Goal: Use online tool/utility: Utilize a website feature to perform a specific function

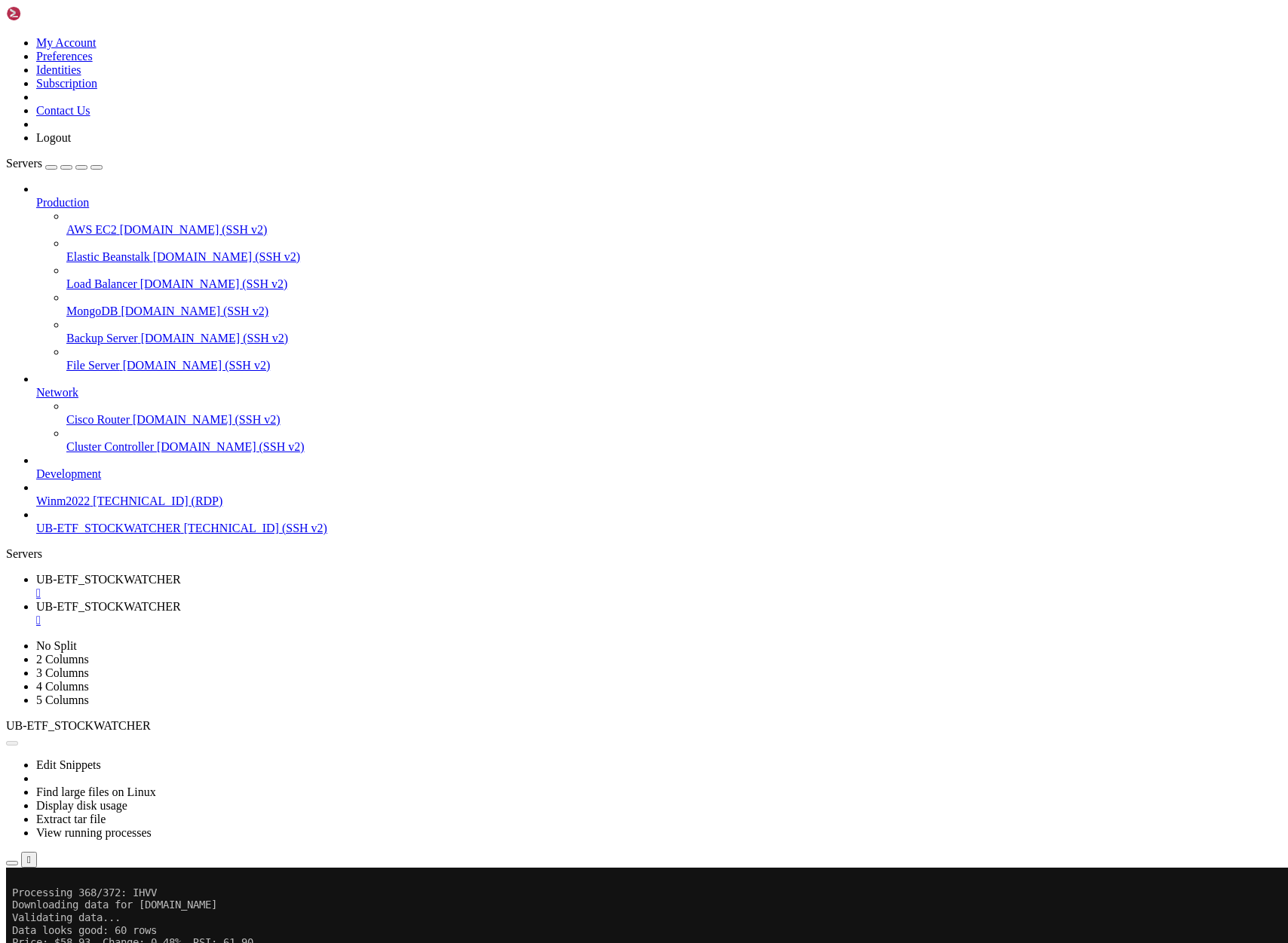
click at [66, 910] on button "Reconnect" at bounding box center [35, 918] width 60 height 16
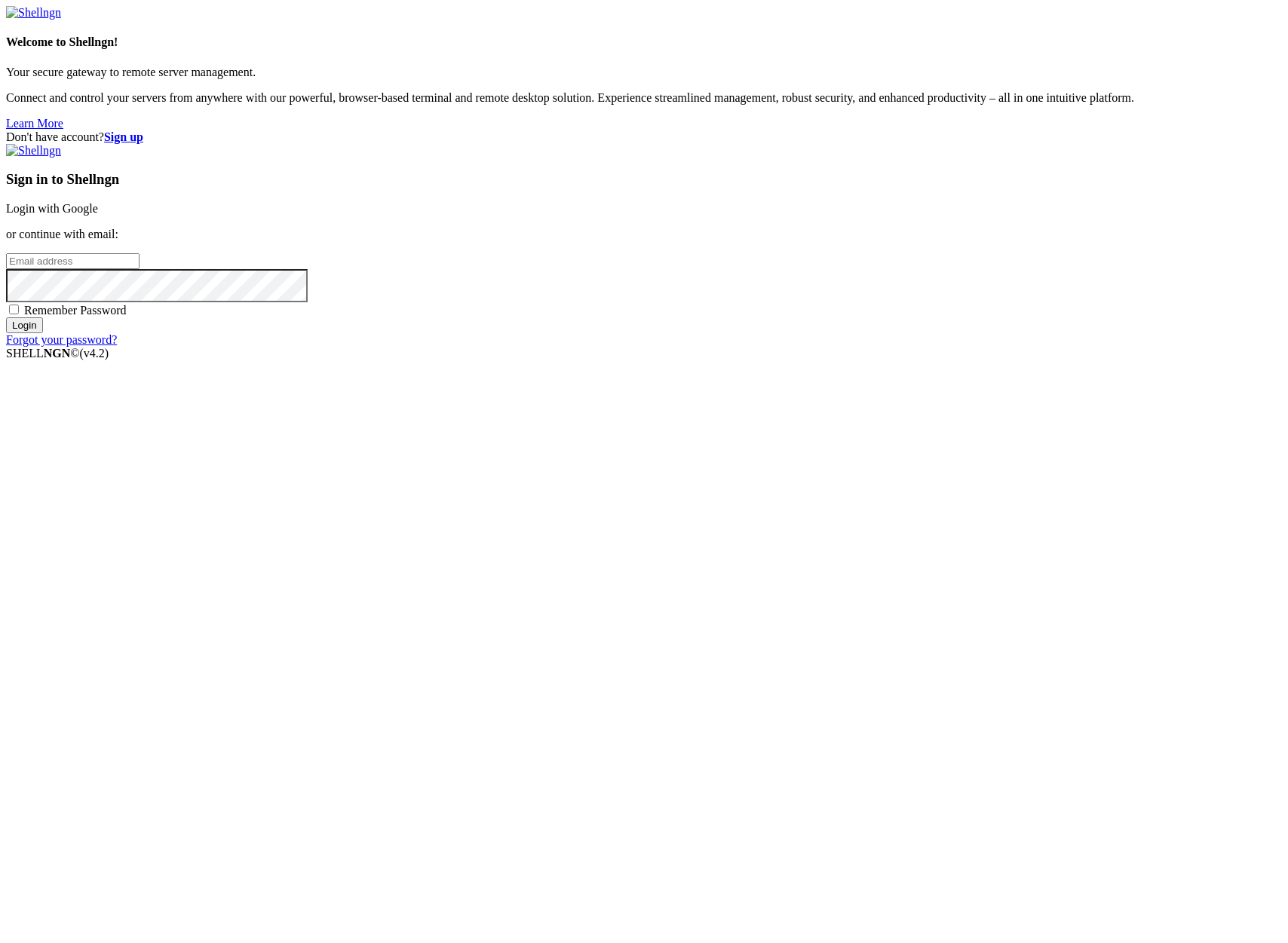
click at [379, 18] on div "Welcome to Shellngn! Your secure gateway to remote server management. Connect a…" at bounding box center [644, 68] width 1276 height 124
click at [140, 269] on input "email" at bounding box center [72, 261] width 133 height 16
type input "claude.berlouis@gmail.com"
click at [6, 318] on input "Login" at bounding box center [24, 326] width 37 height 16
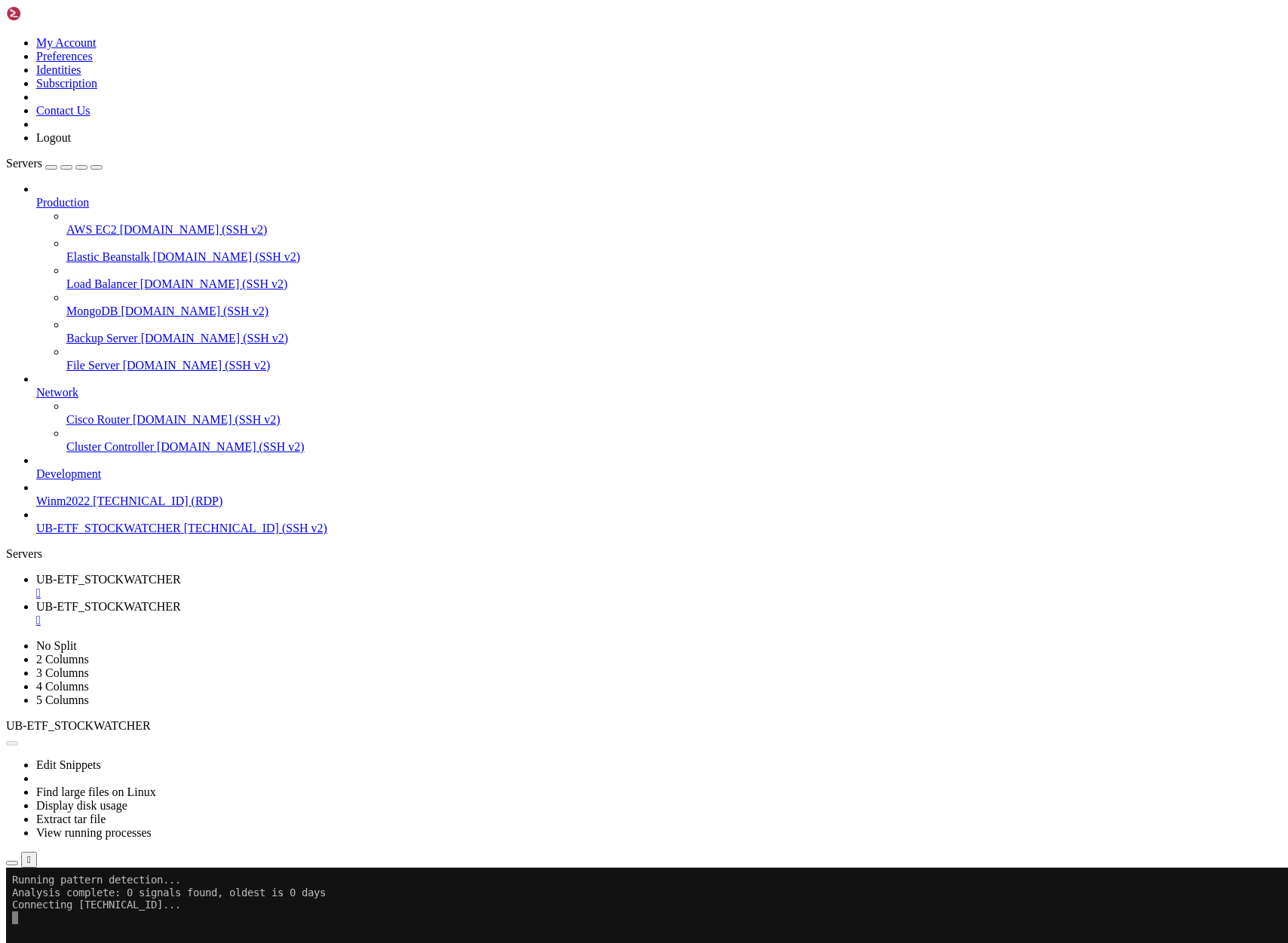
scroll to position [6232, 0]
click at [181, 573] on span "UB-ETF_STOCKWATCHER" at bounding box center [108, 579] width 145 height 12
click at [380, 600] on link "UB-ETF_STOCKWATCHER " at bounding box center [659, 614] width 1246 height 27
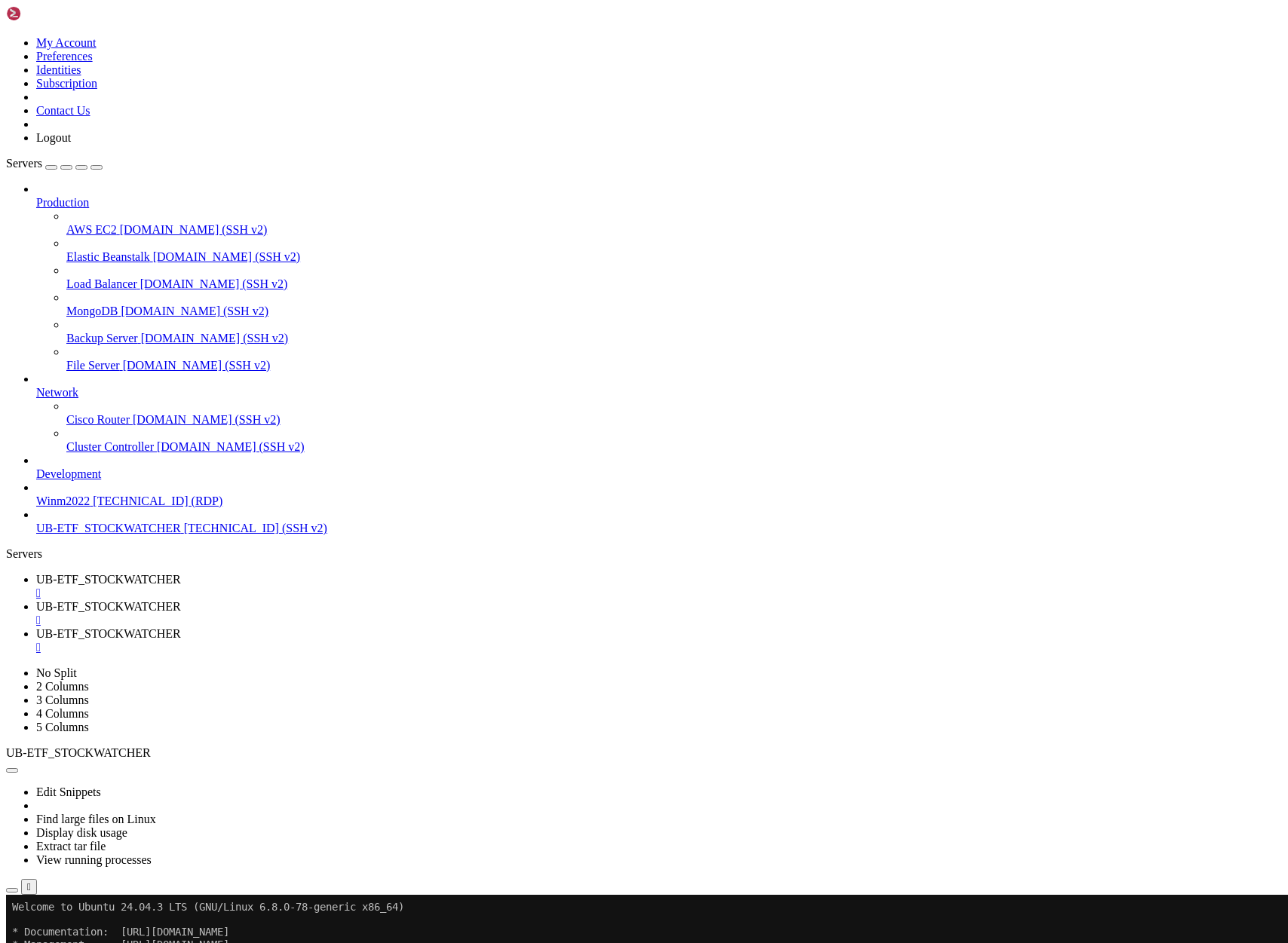
type input "/home/ubuntu/Project51"
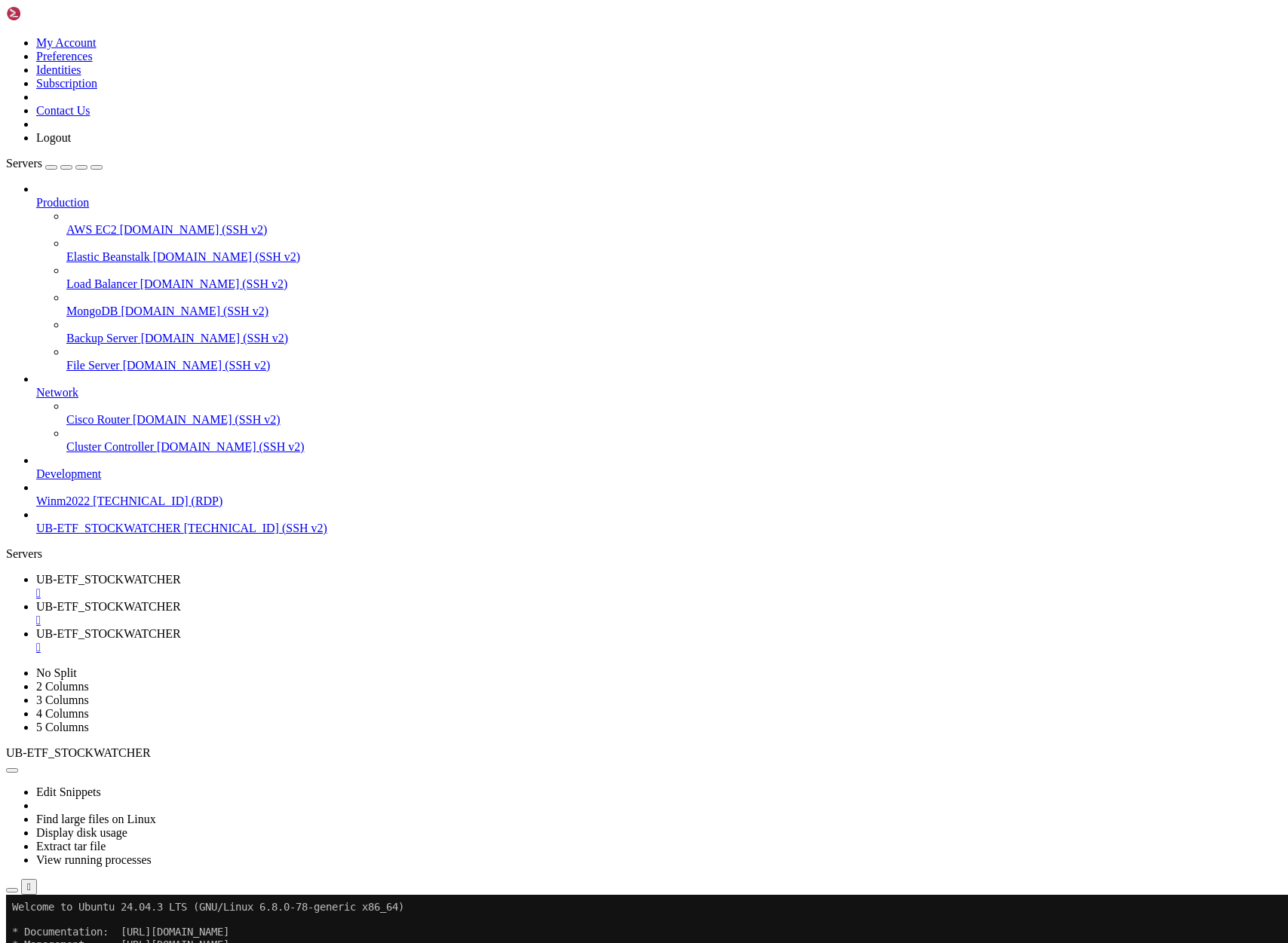
scroll to position [0, 0]
click at [181, 600] on span "UB-ETF_STOCKWATCHER" at bounding box center [108, 606] width 145 height 12
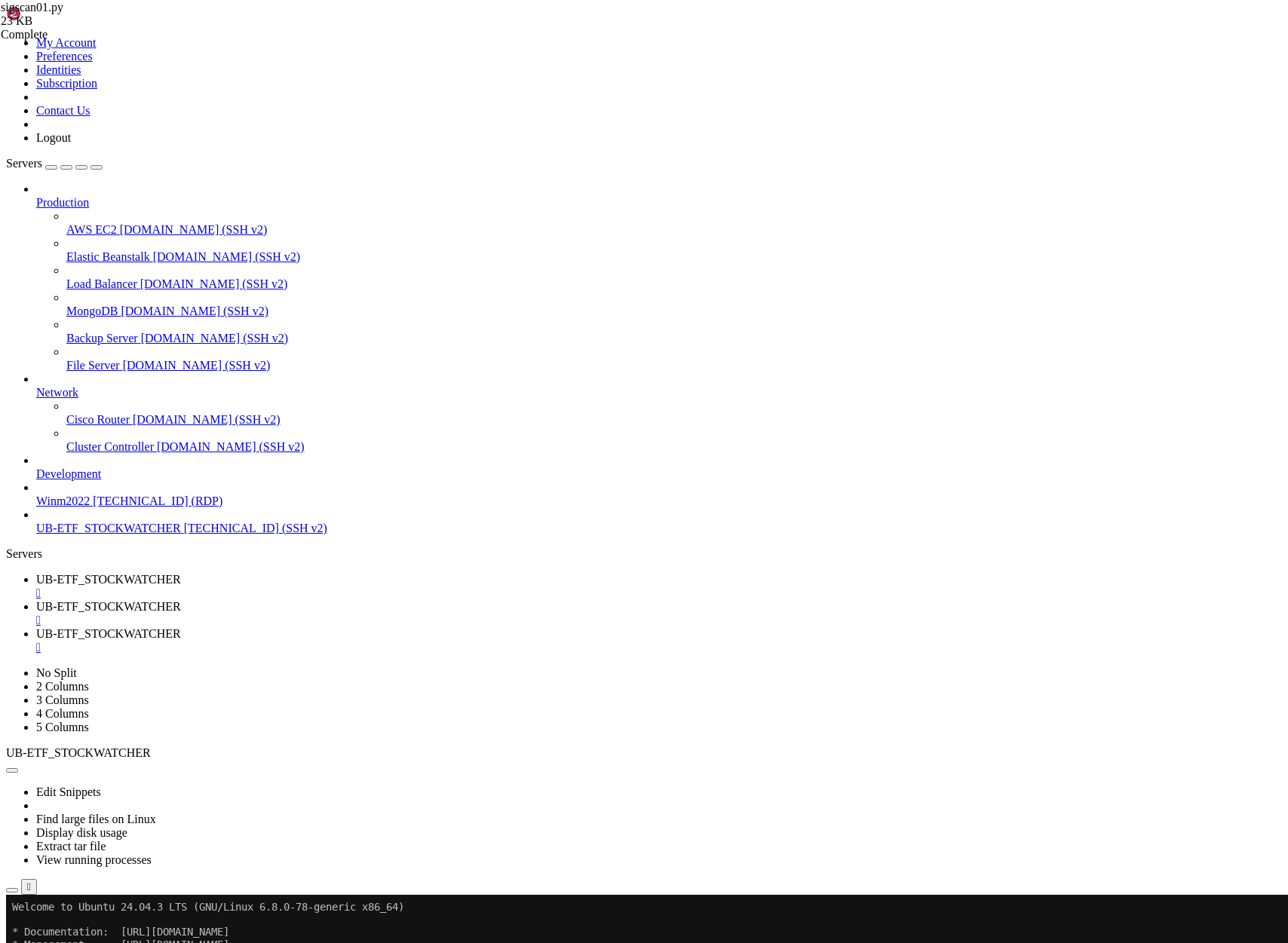
scroll to position [21684, 0]
drag, startPoint x: 248, startPoint y: 1609, endPoint x: 13, endPoint y: 1270, distance: 412.5
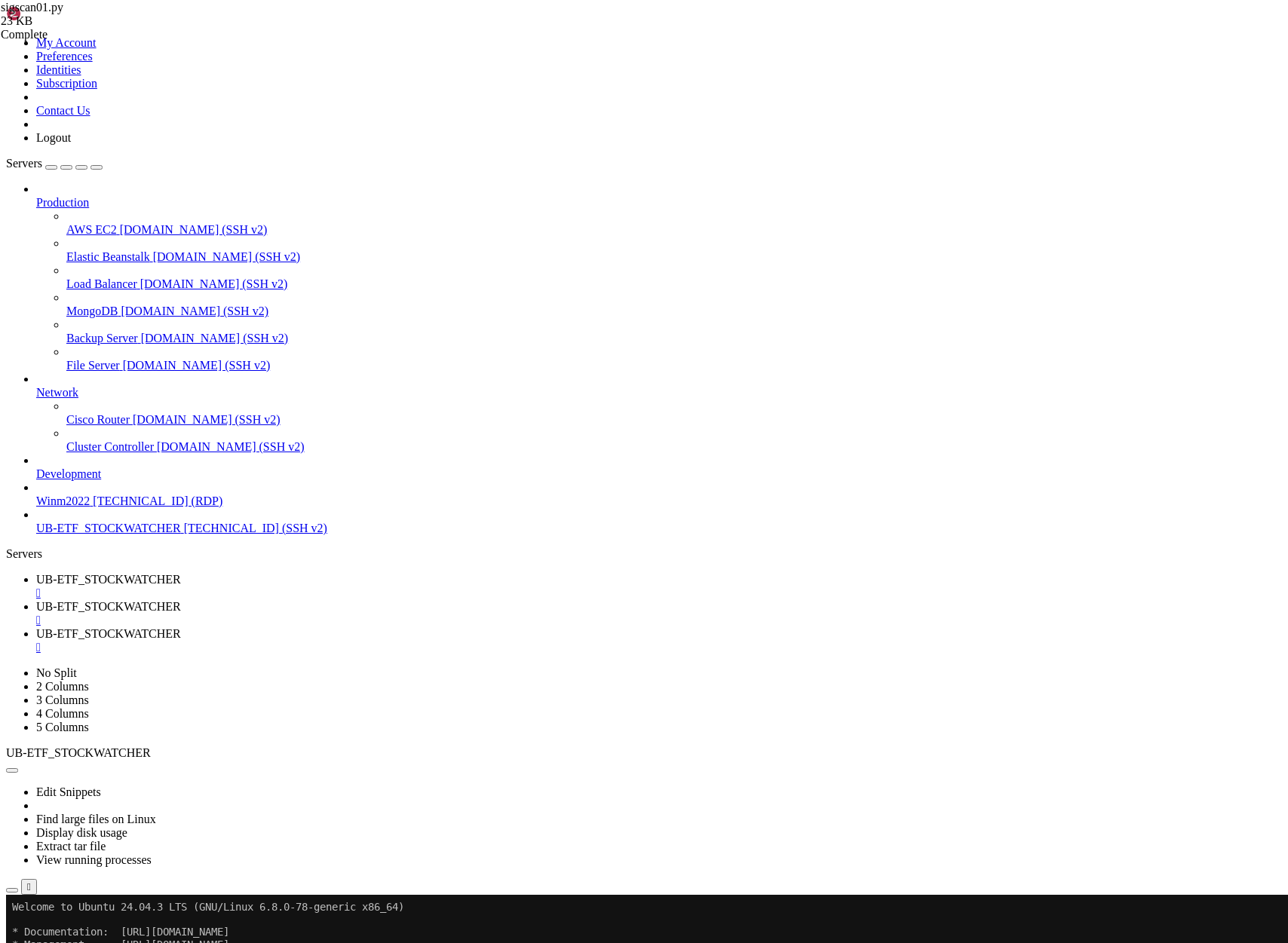
scroll to position [81116, 0]
drag, startPoint x: 551, startPoint y: 1886, endPoint x: 31, endPoint y: 1785, distance: 529.7
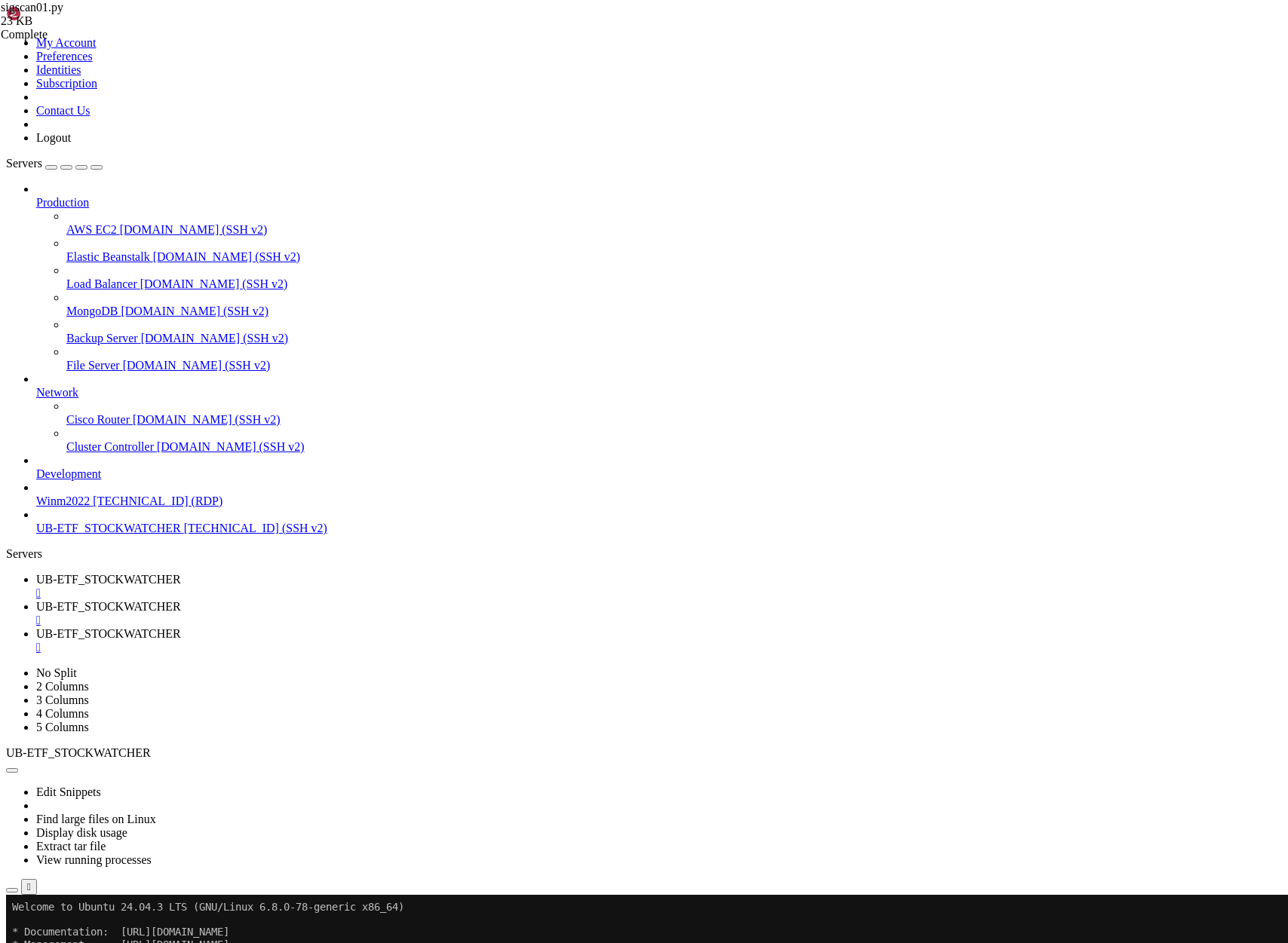
scroll to position [81354, 0]
drag, startPoint x: 595, startPoint y: 1883, endPoint x: 13, endPoint y: 1835, distance: 584.0
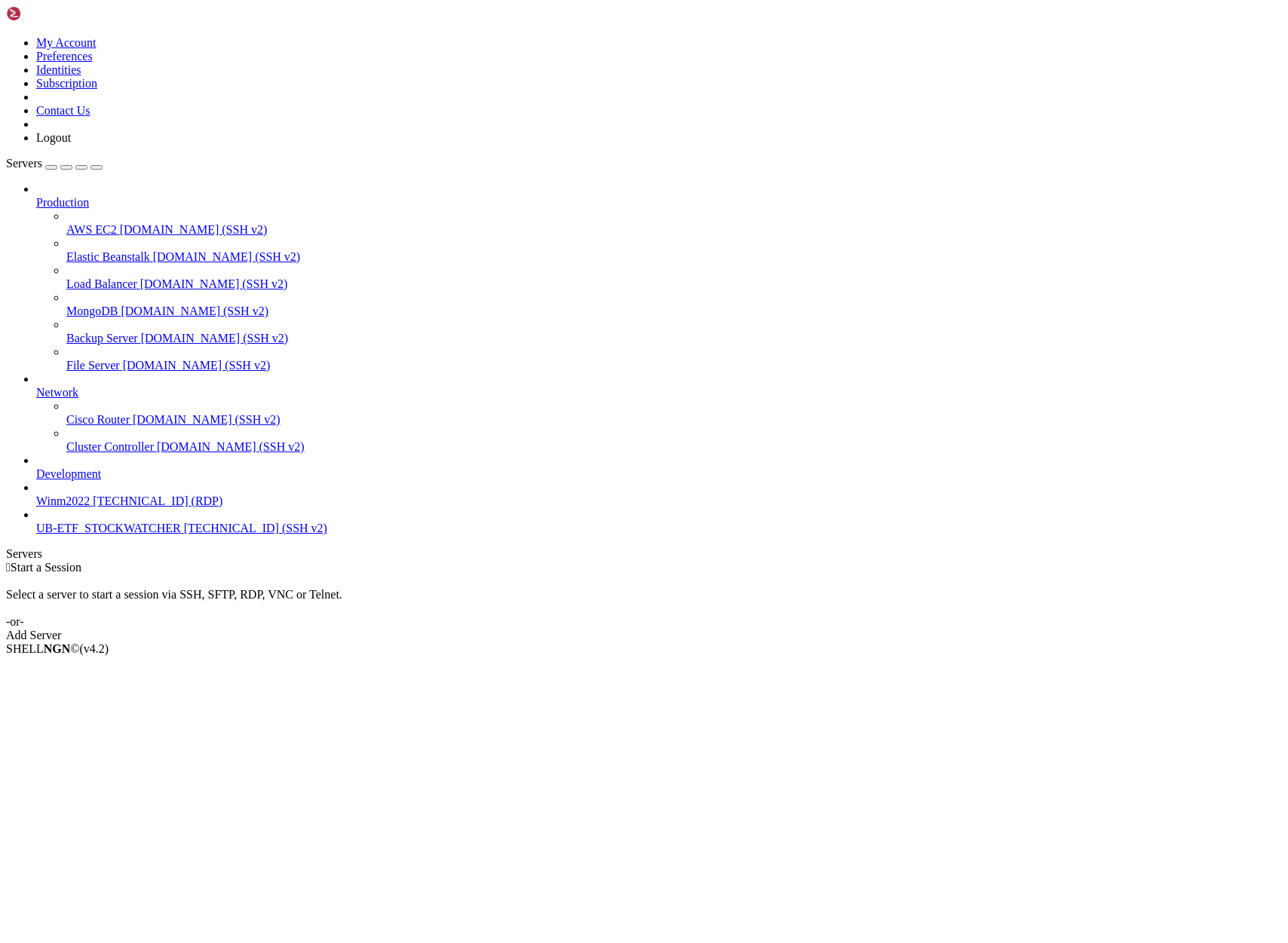
click at [184, 534] on span "[TECHNICAL_ID] (SSH v2)" at bounding box center [256, 528] width 144 height 12
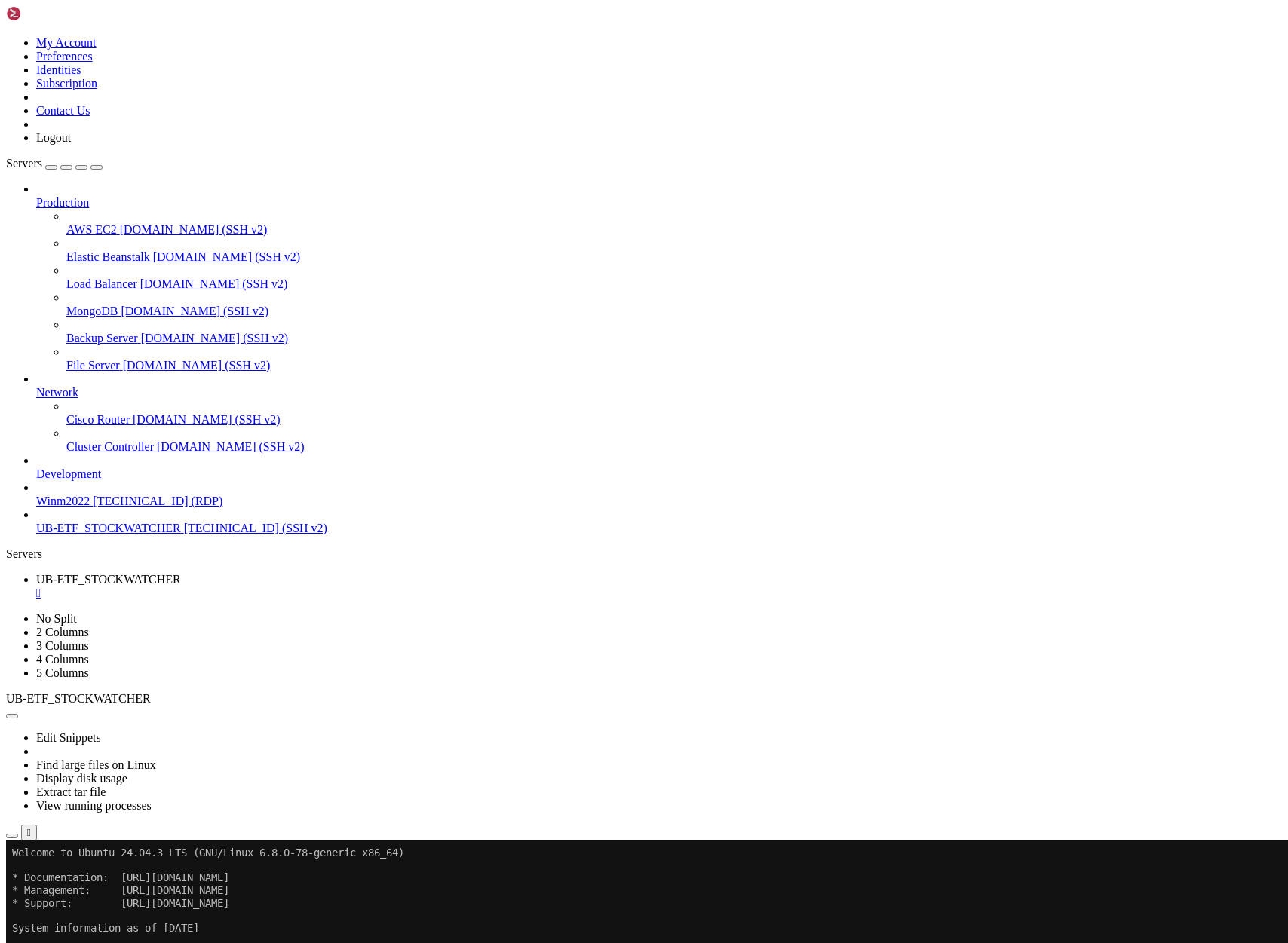
scroll to position [12, 0]
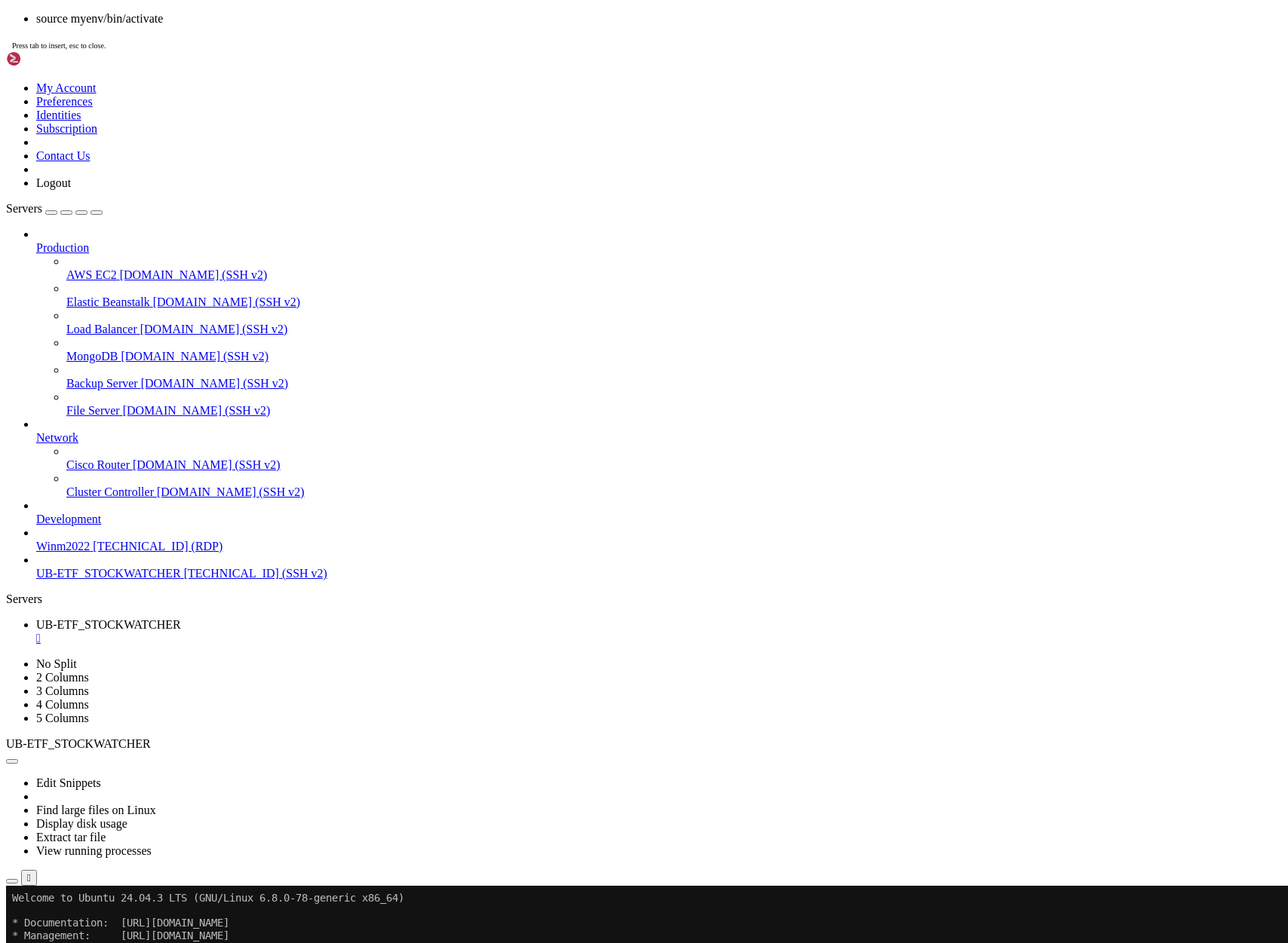
drag, startPoint x: 551, startPoint y: 598, endPoint x: 362, endPoint y: 529, distance: 201.2
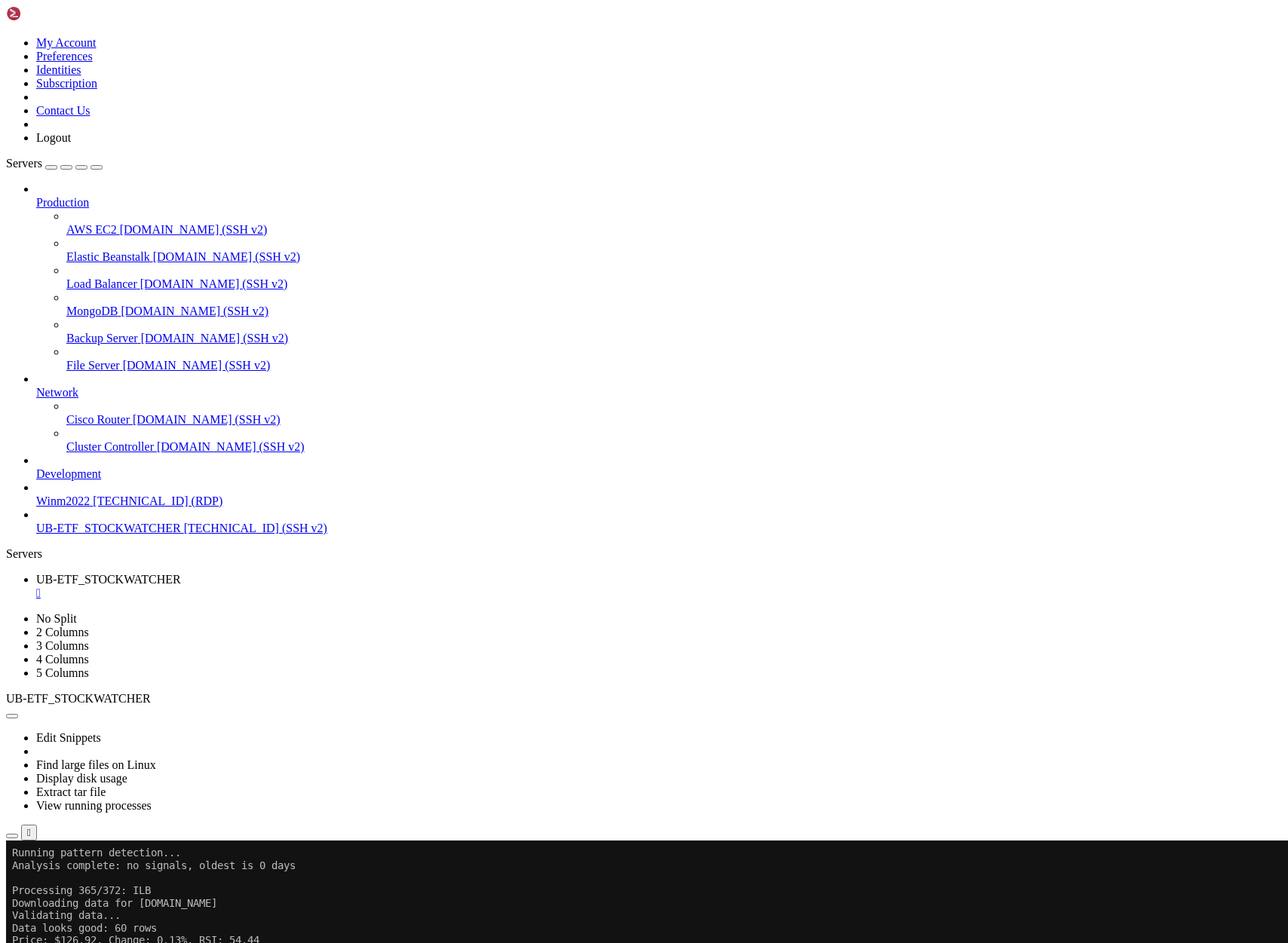
scroll to position [37755, 0]
drag, startPoint x: 13, startPoint y: 1469, endPoint x: 389, endPoint y: 1651, distance: 417.7
